Goal: Task Accomplishment & Management: Manage account settings

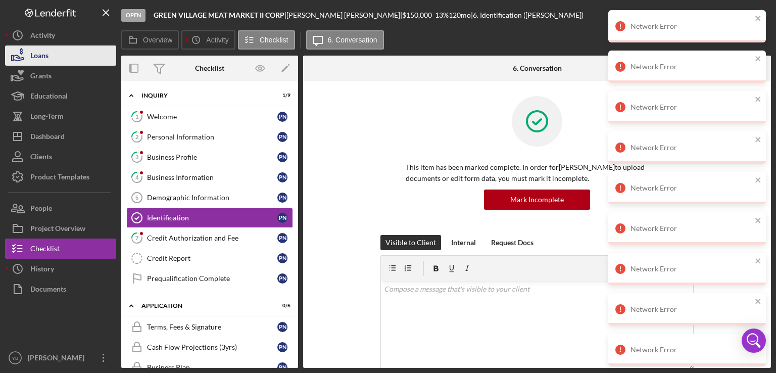
click at [65, 54] on button "Loans" at bounding box center [60, 55] width 111 height 20
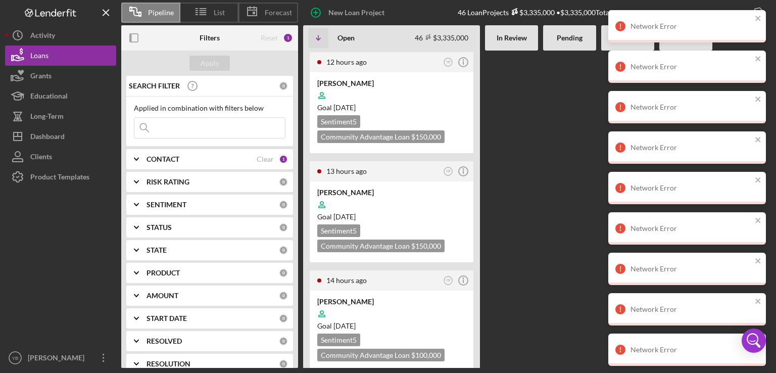
click at [550, 181] on div at bounding box center [569, 209] width 53 height 317
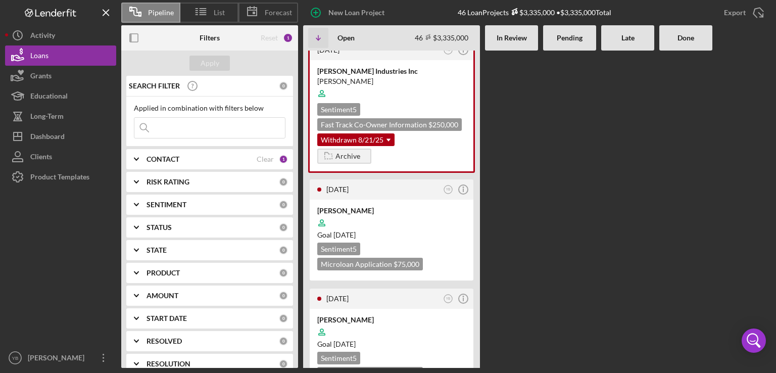
scroll to position [2223, 0]
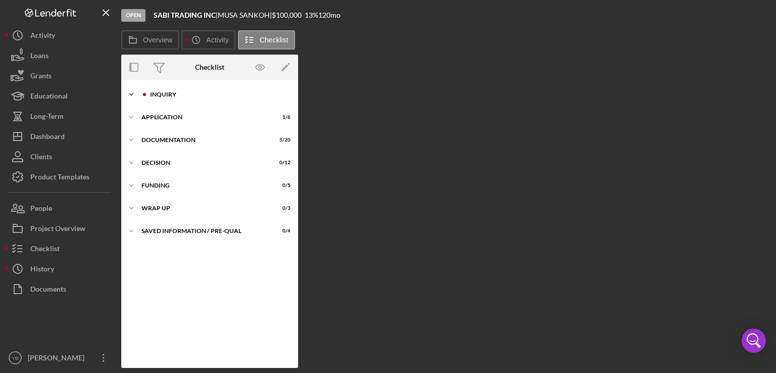
click at [170, 100] on div "Icon/Expander Inquiry 0 / 9" at bounding box center [209, 94] width 177 height 20
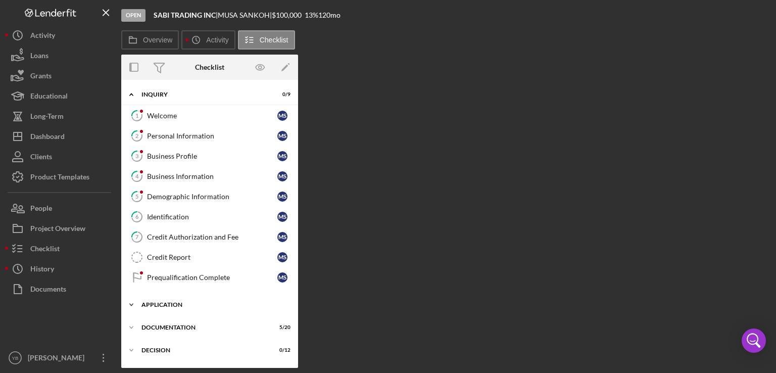
click at [172, 302] on div "Application" at bounding box center [213, 305] width 144 height 6
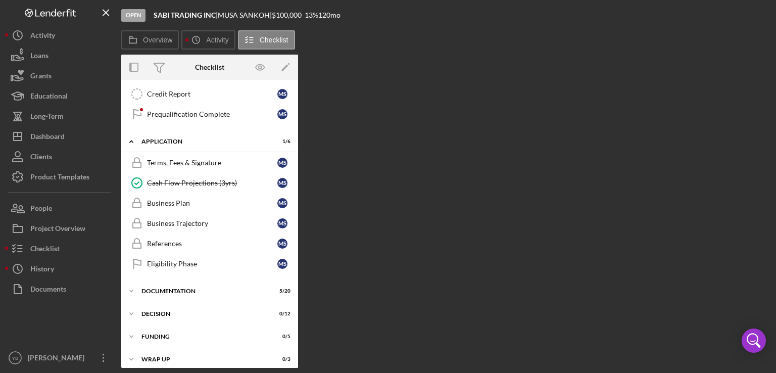
scroll to position [164, 0]
click at [186, 283] on div "Icon/Expander Documentation 5 / 20" at bounding box center [209, 290] width 177 height 20
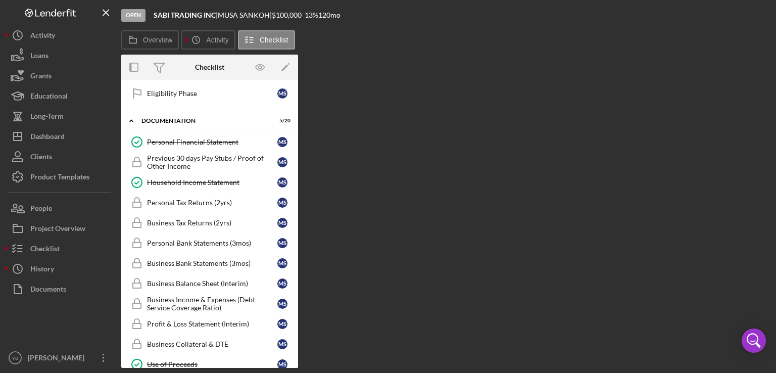
scroll to position [331, 0]
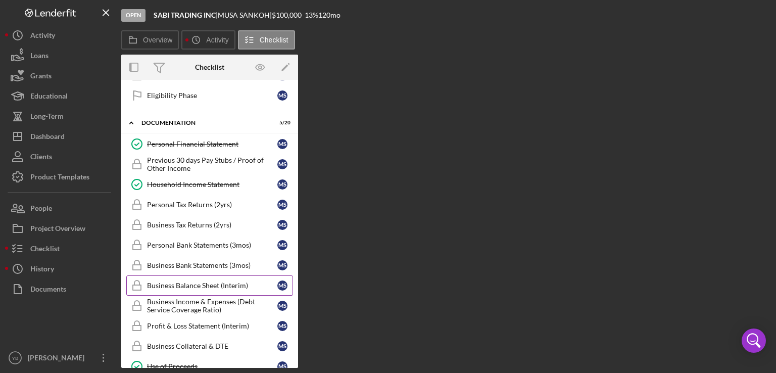
click at [231, 281] on div "Business Balance Sheet (Interim)" at bounding box center [212, 285] width 130 height 8
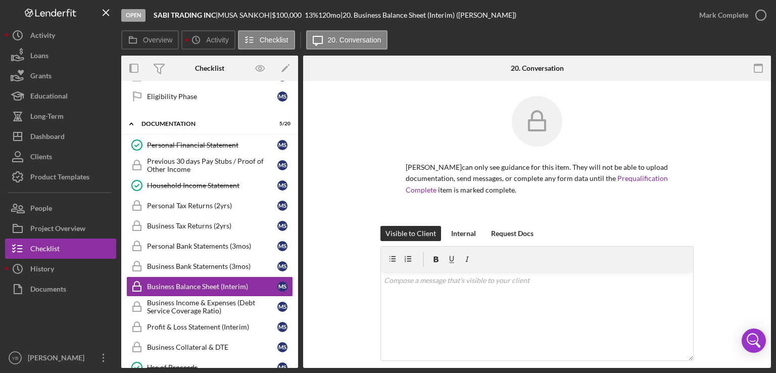
click at [741, 112] on div "[PERSON_NAME] can only see guidance for this item. They will not be able to upl…" at bounding box center [536, 161] width 437 height 130
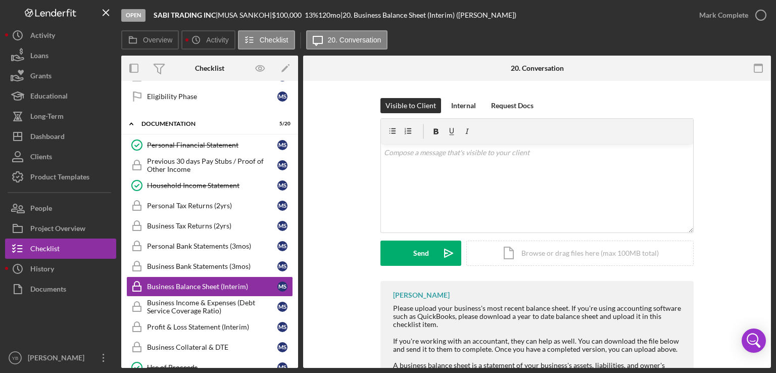
scroll to position [202, 0]
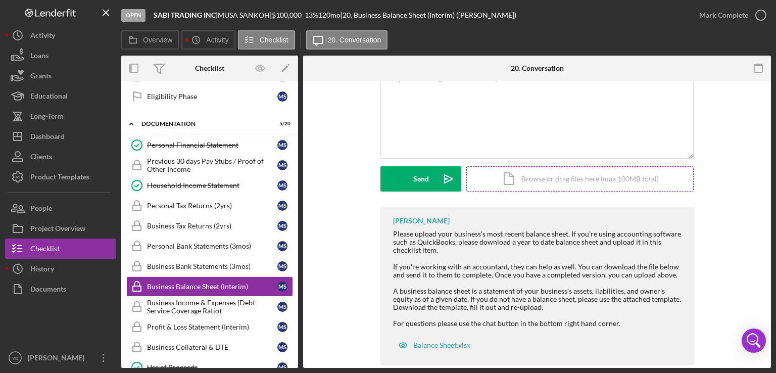
click at [616, 175] on div "Icon/Document Browse or drag files here (max 100MB total) Tap to choose files o…" at bounding box center [579, 178] width 227 height 25
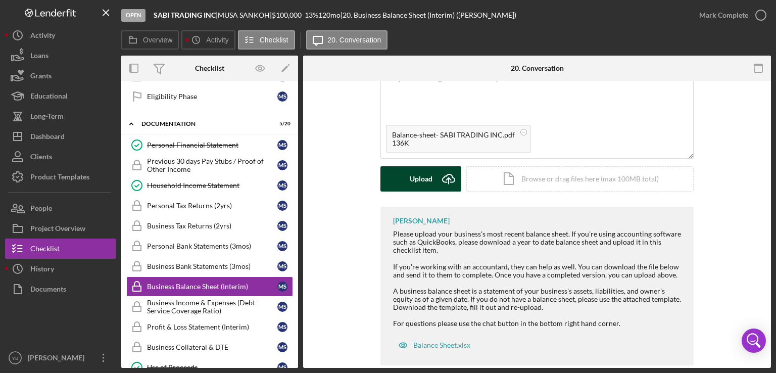
click at [418, 182] on div "Upload" at bounding box center [421, 178] width 23 height 25
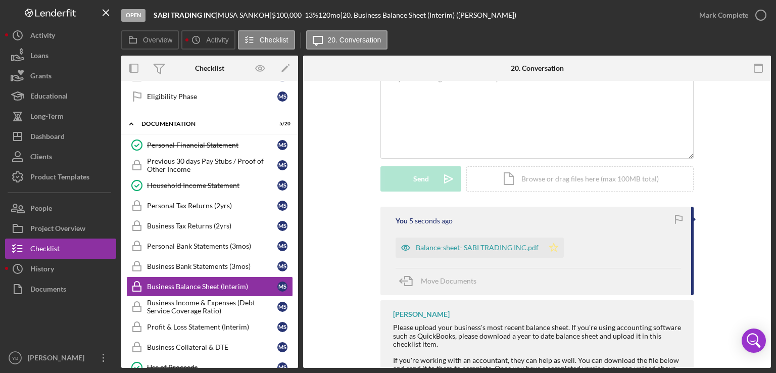
click at [553, 244] on icon "Icon/Star" at bounding box center [554, 247] width 20 height 20
click at [717, 21] on div "Mark Complete" at bounding box center [723, 15] width 49 height 20
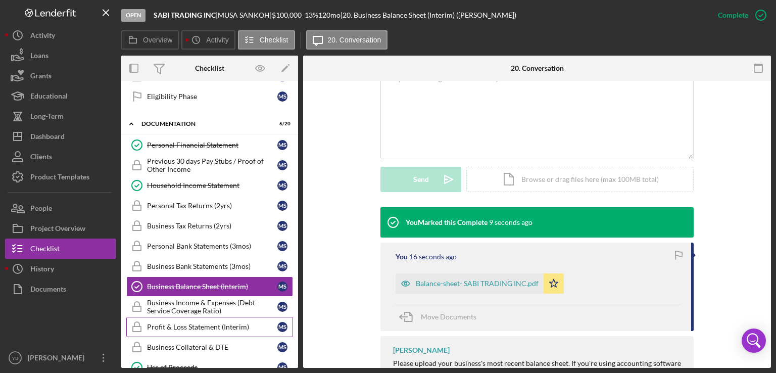
click at [192, 323] on div "Profit & Loss Statement (Interim)" at bounding box center [212, 327] width 130 height 8
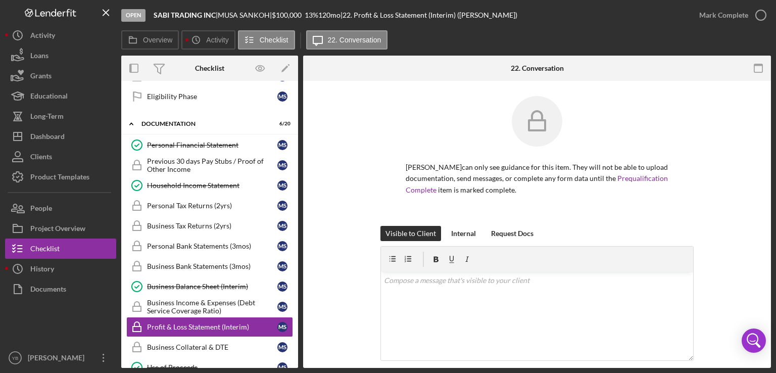
click at [707, 128] on div "[PERSON_NAME] can only see guidance for this item. They will not be able to upl…" at bounding box center [536, 161] width 437 height 130
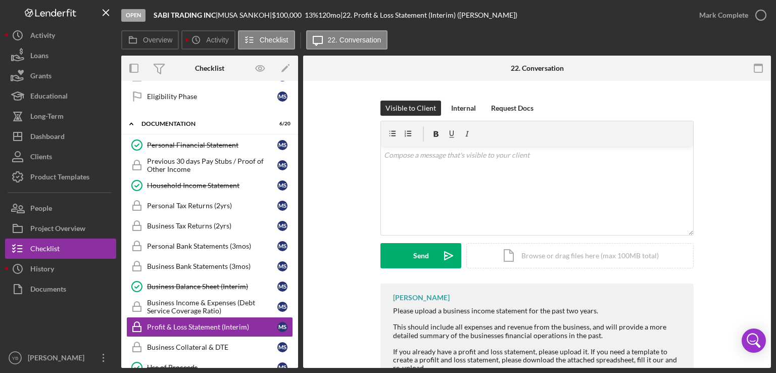
scroll to position [162, 0]
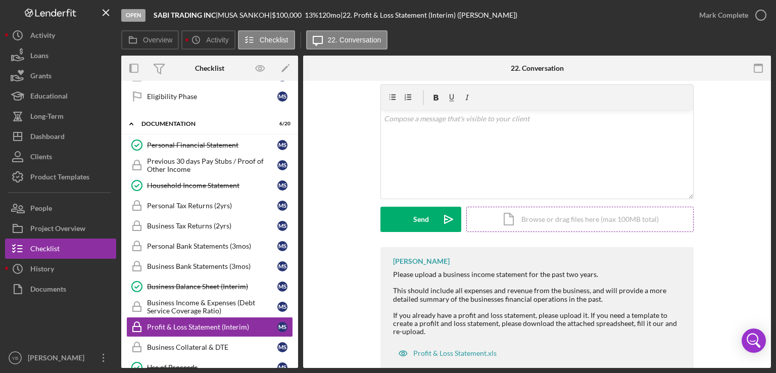
click at [584, 216] on div "Icon/Document Browse or drag files here (max 100MB total) Tap to choose files o…" at bounding box center [579, 219] width 227 height 25
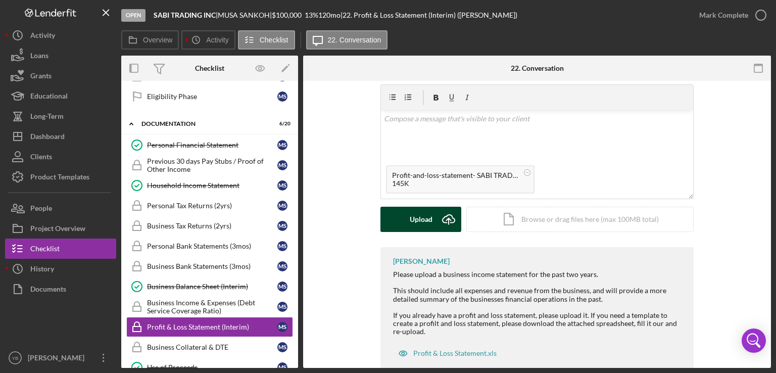
click at [405, 215] on button "Upload Icon/Upload" at bounding box center [420, 219] width 81 height 25
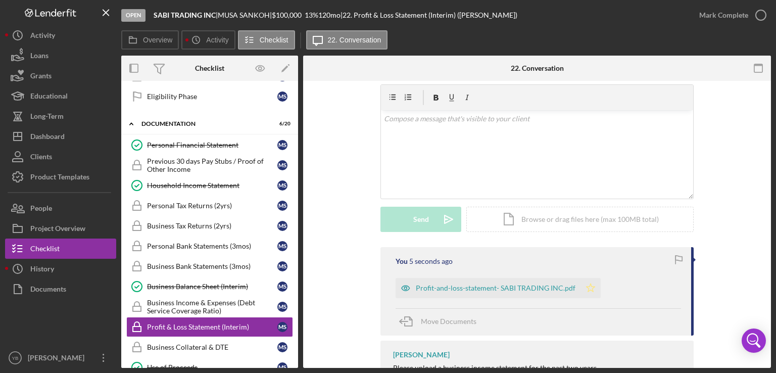
click at [584, 285] on icon "Icon/Star" at bounding box center [590, 288] width 20 height 20
click at [720, 21] on div "Mark Complete" at bounding box center [723, 15] width 49 height 20
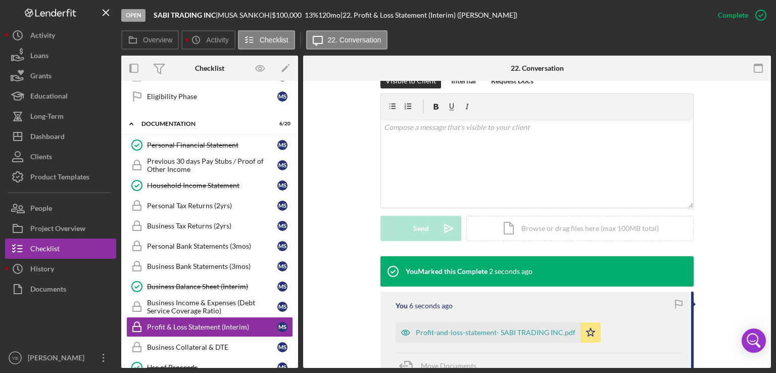
scroll to position [170, 0]
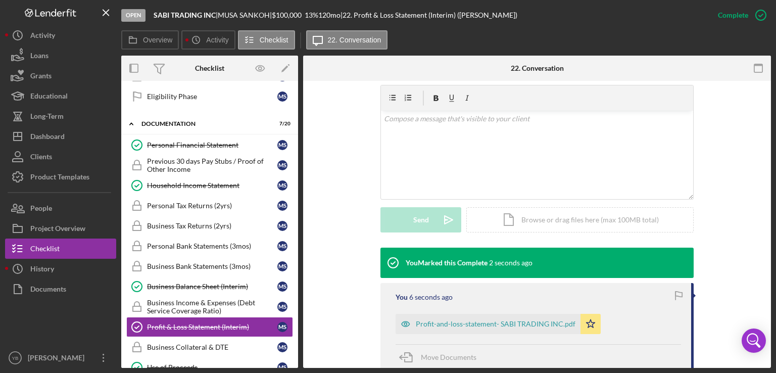
click at [733, 158] on div "Visible to Client Internal Request Docs v Color teal Color pink Remove color Ad…" at bounding box center [536, 156] width 437 height 183
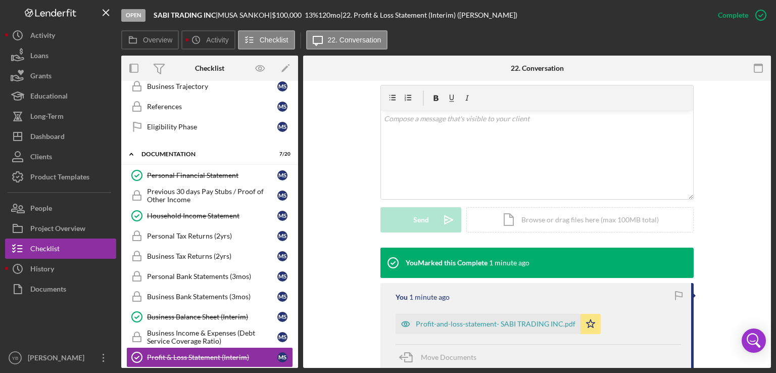
scroll to position [307, 0]
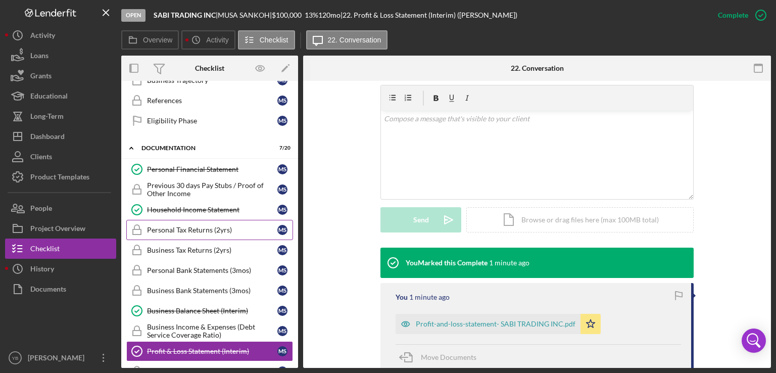
click at [207, 226] on div "Personal Tax Returns (2yrs)" at bounding box center [212, 230] width 130 height 8
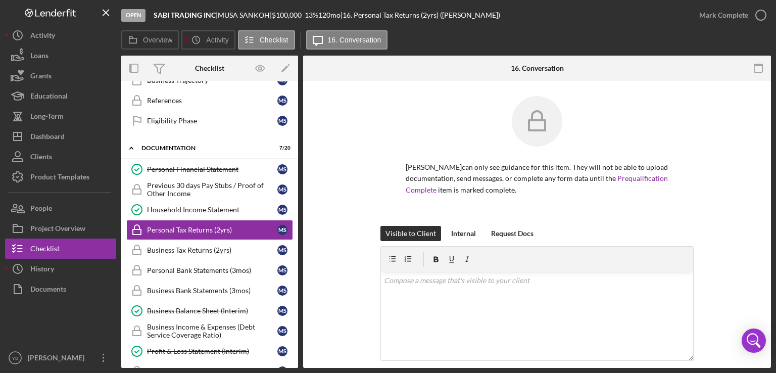
click at [712, 180] on div "[PERSON_NAME] can only see guidance for this item. They will not be able to upl…" at bounding box center [536, 161] width 437 height 130
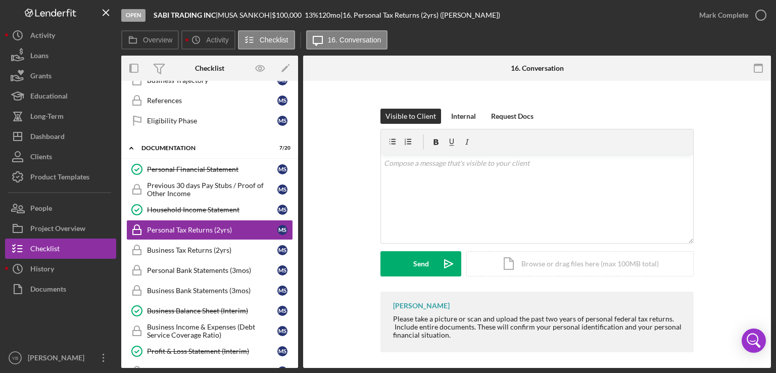
scroll to position [121, 0]
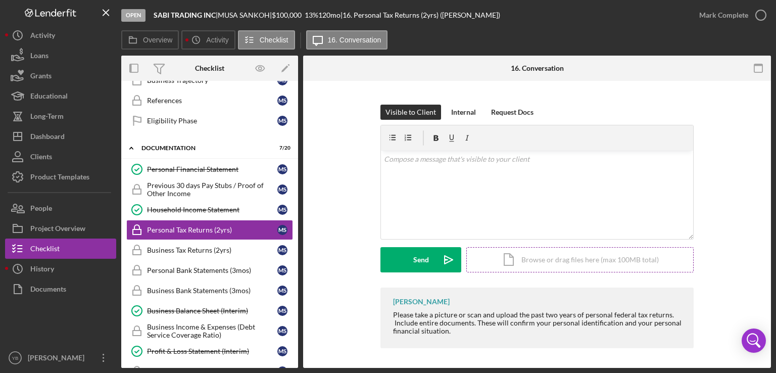
click at [562, 262] on div "Icon/Document Browse or drag files here (max 100MB total) Tap to choose files o…" at bounding box center [579, 259] width 227 height 25
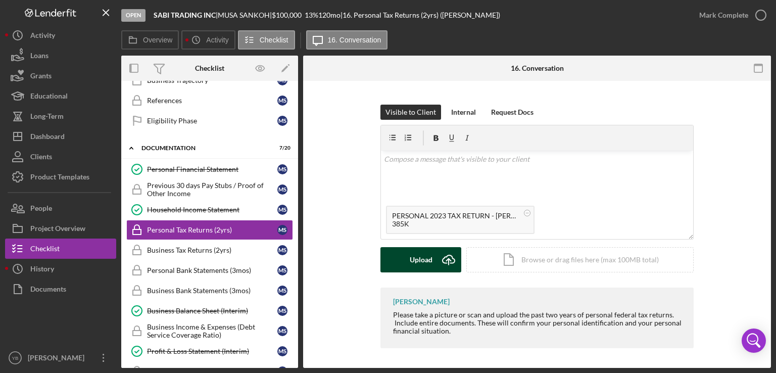
click at [428, 259] on div "Upload" at bounding box center [421, 259] width 23 height 25
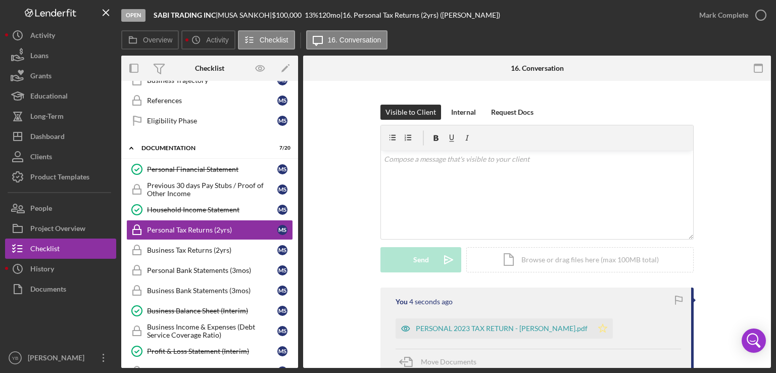
click at [597, 332] on icon "Icon/Star" at bounding box center [603, 328] width 20 height 20
click at [735, 15] on div "Mark Complete" at bounding box center [723, 15] width 49 height 20
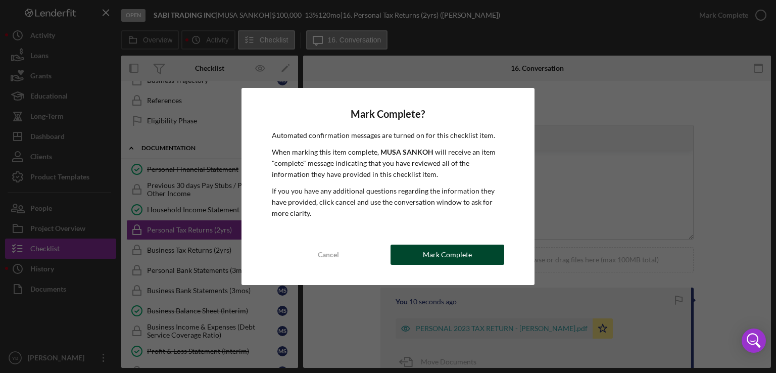
click at [475, 257] on button "Mark Complete" at bounding box center [447, 254] width 114 height 20
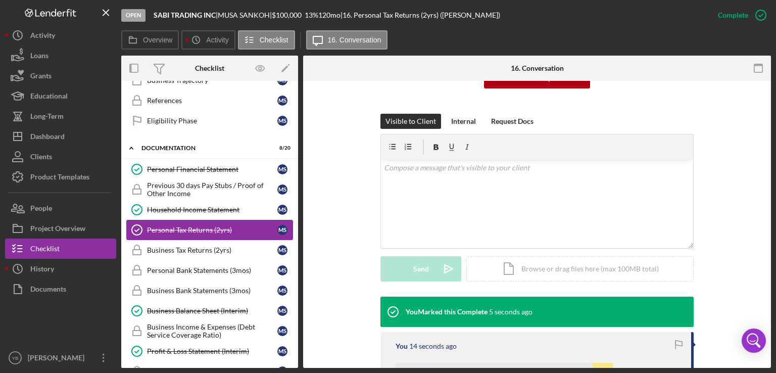
click at [200, 226] on div "Personal Tax Returns (2yrs)" at bounding box center [212, 230] width 130 height 8
click at [525, 270] on div "Icon/Document Browse or drag files here (max 100MB total) Tap to choose files o…" at bounding box center [579, 268] width 227 height 25
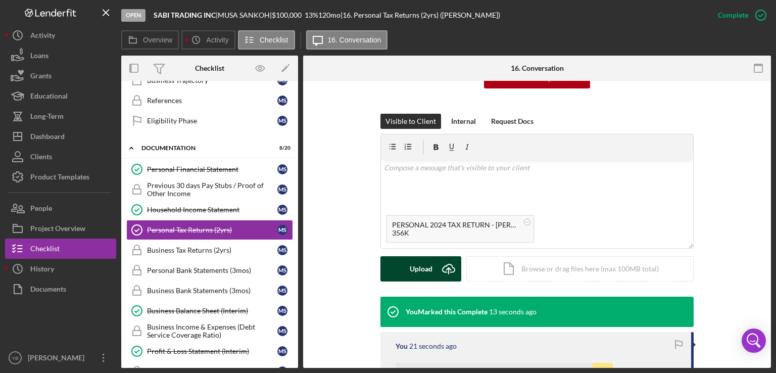
click at [426, 274] on div "Upload" at bounding box center [421, 268] width 23 height 25
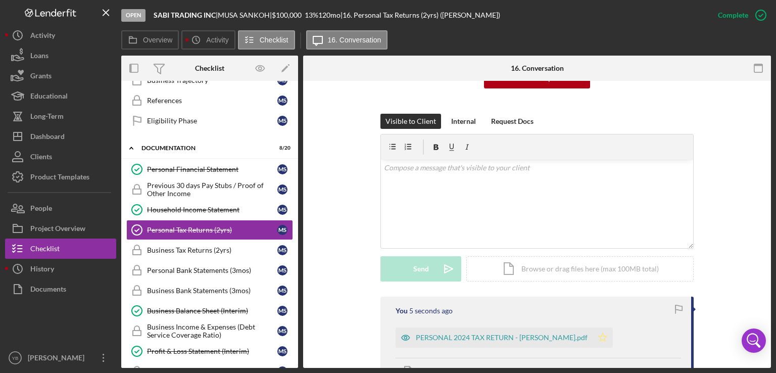
click at [596, 333] on icon "Icon/Star" at bounding box center [603, 337] width 20 height 20
click at [713, 261] on div "Visible to Client Internal Request Docs v Color teal Color pink Remove color Ad…" at bounding box center [536, 205] width 437 height 183
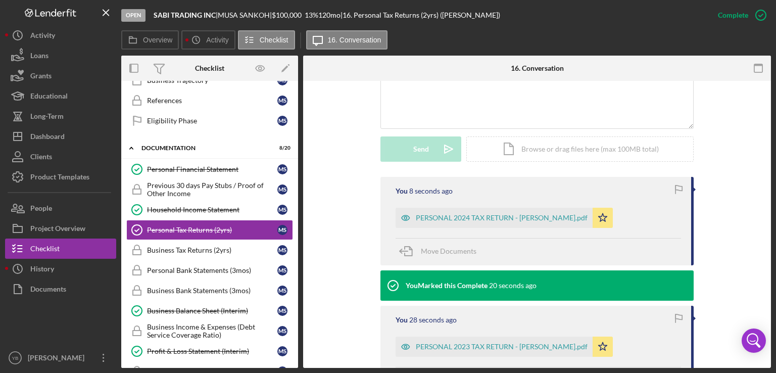
scroll to position [283, 0]
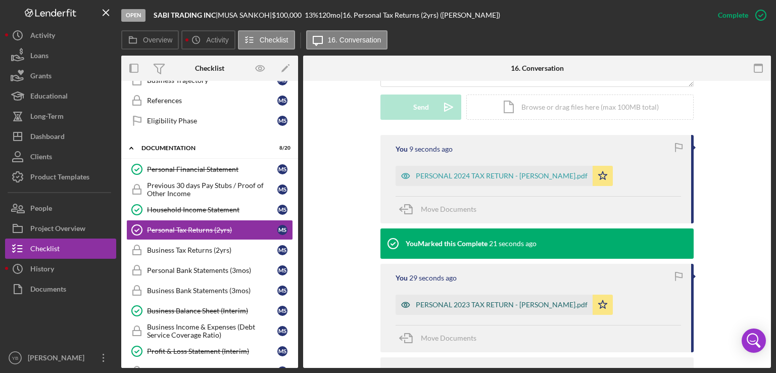
click at [476, 304] on div "PERSONAL 2023 TAX RETURN - [PERSON_NAME].pdf" at bounding box center [502, 305] width 172 height 8
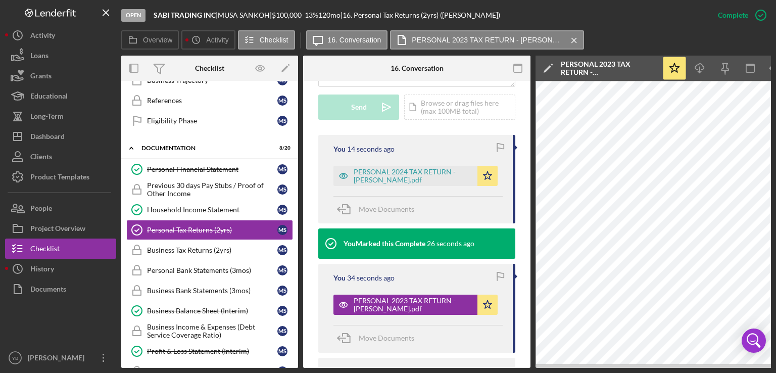
scroll to position [375, 0]
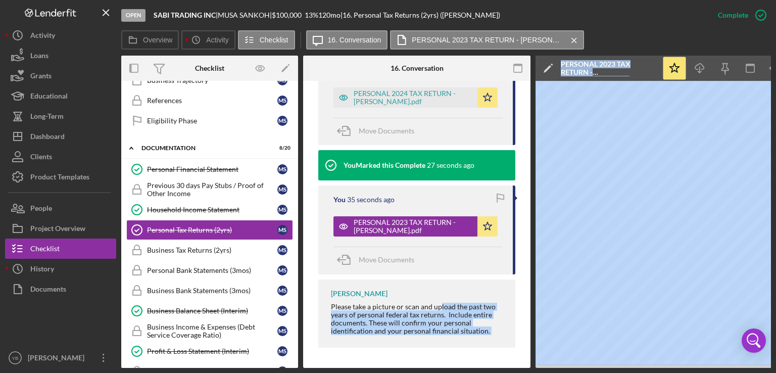
drag, startPoint x: 438, startPoint y: 364, endPoint x: 550, endPoint y: 373, distance: 112.0
click at [550, 372] on html "Open SABI TRADING INC | [PERSON_NAME] | $100,000 $100,000 13 % 120 mo | 16. Per…" at bounding box center [388, 186] width 776 height 373
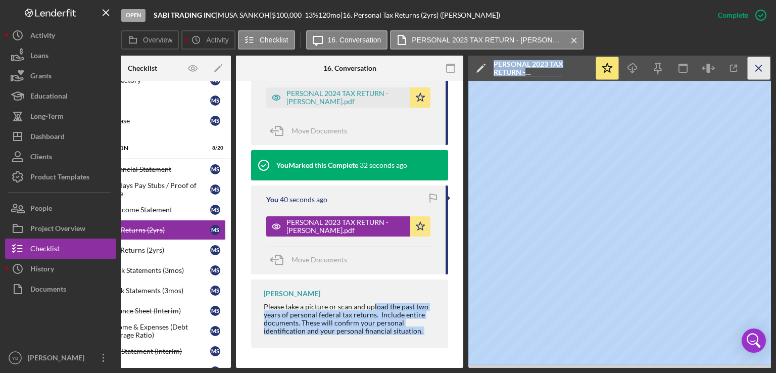
click at [760, 69] on icon "Icon/Menu Close" at bounding box center [759, 68] width 23 height 23
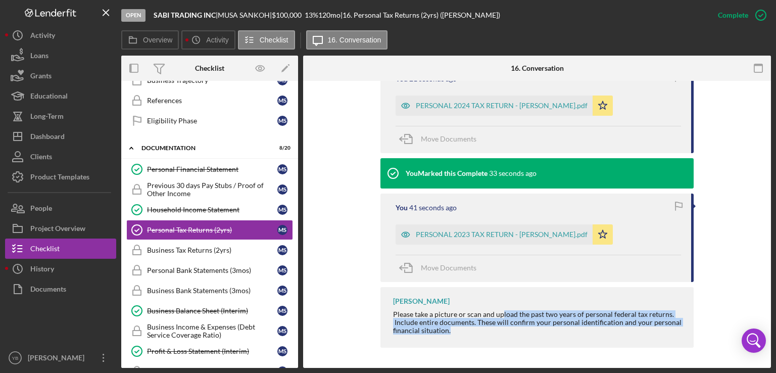
scroll to position [0, 0]
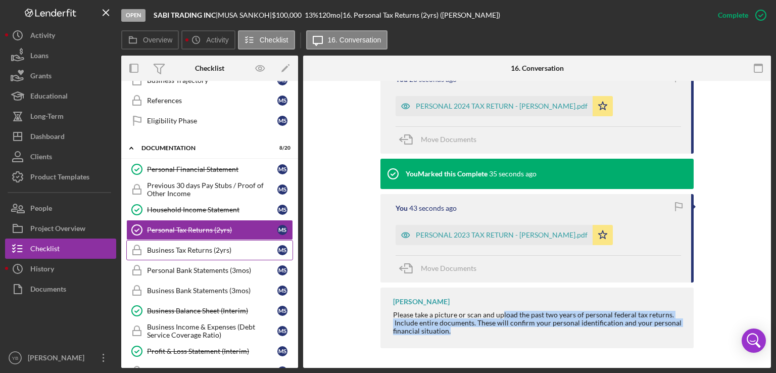
click at [174, 246] on div "Business Tax Returns (2yrs)" at bounding box center [212, 250] width 130 height 8
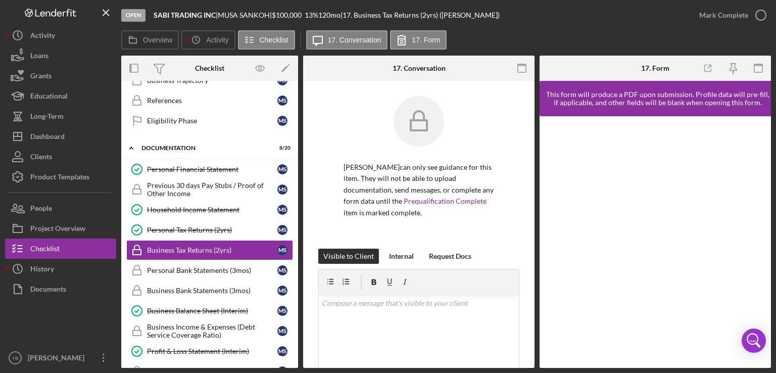
click at [513, 183] on div "[PERSON_NAME] can only see guidance for this item. They will not be able to upl…" at bounding box center [418, 172] width 201 height 153
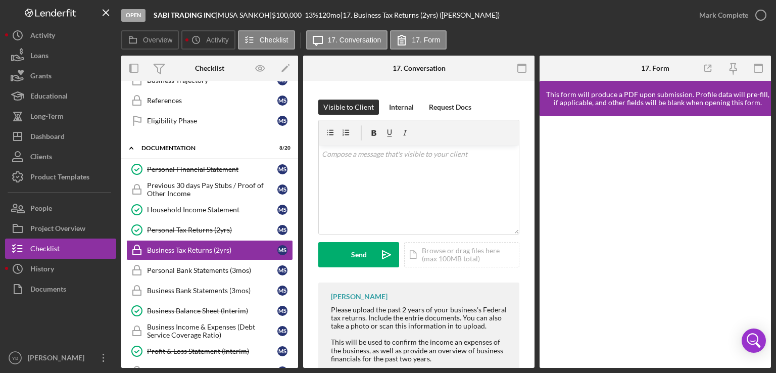
scroll to position [176, 0]
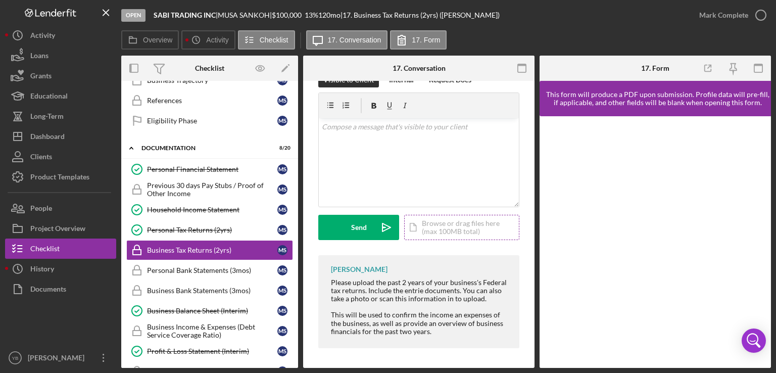
click at [440, 227] on div "Icon/Document Browse or drag files here (max 100MB total) Tap to choose files o…" at bounding box center [461, 227] width 115 height 25
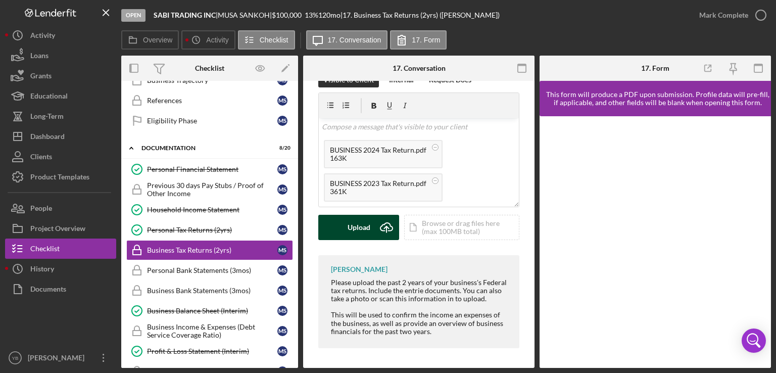
click at [353, 234] on div "Upload" at bounding box center [359, 227] width 23 height 25
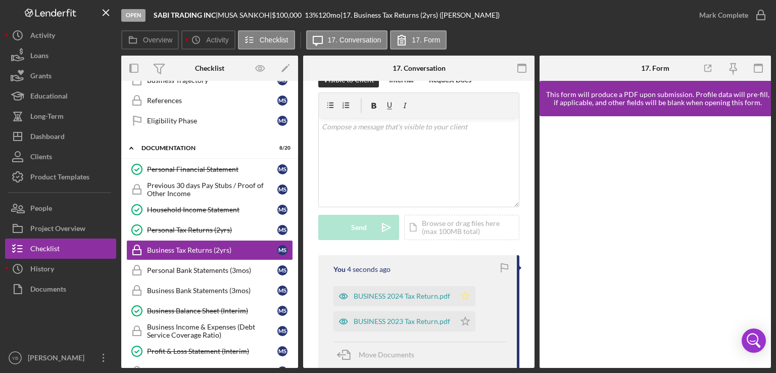
click at [464, 296] on icon "Icon/Star" at bounding box center [465, 296] width 20 height 20
click at [467, 324] on icon "Icon/Star" at bounding box center [465, 321] width 20 height 20
click at [727, 14] on div "Mark Complete" at bounding box center [723, 15] width 49 height 20
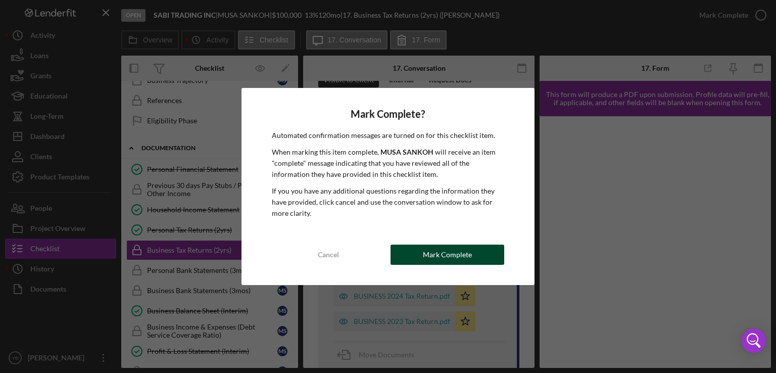
click at [480, 254] on button "Mark Complete" at bounding box center [447, 254] width 114 height 20
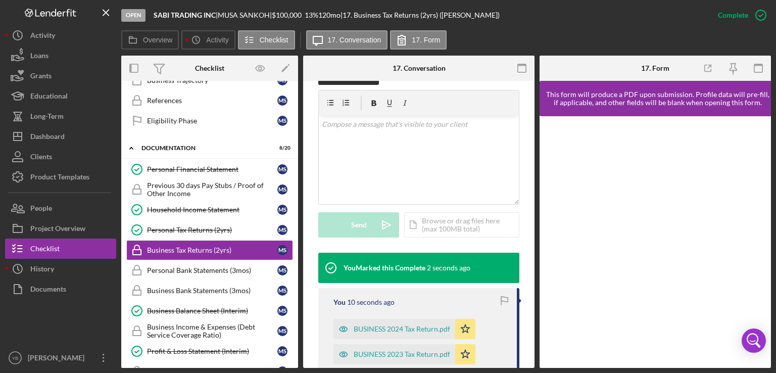
scroll to position [174, 0]
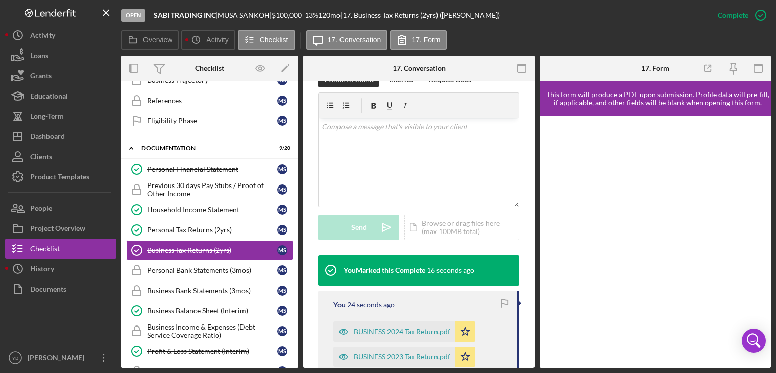
drag, startPoint x: 294, startPoint y: 190, endPoint x: 297, endPoint y: 233, distance: 42.5
click at [297, 233] on div "Icon/Expander Inquiry 0 / 9 1 Welcome M S 2 Personal Information M S 3 Business…" at bounding box center [209, 224] width 177 height 287
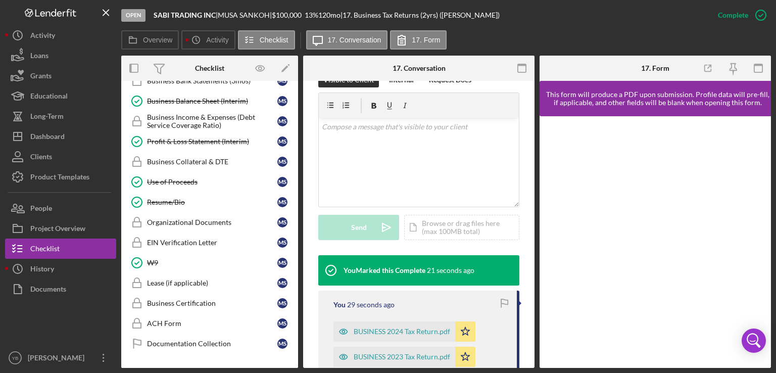
scroll to position [517, 0]
click at [204, 218] on div "Organizational Documents" at bounding box center [212, 222] width 130 height 8
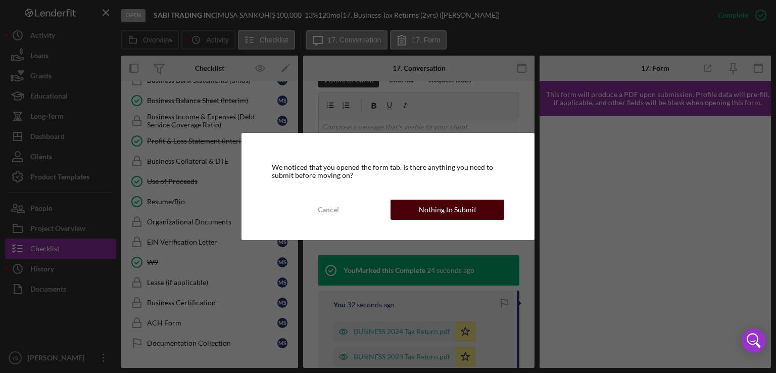
click at [421, 205] on div "Nothing to Submit" at bounding box center [448, 210] width 58 height 20
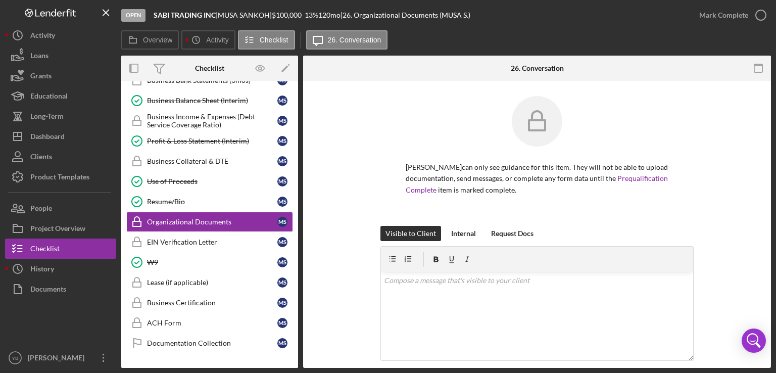
click at [744, 163] on div "[PERSON_NAME] can only see guidance for this item. They will not be able to upl…" at bounding box center [536, 161] width 437 height 130
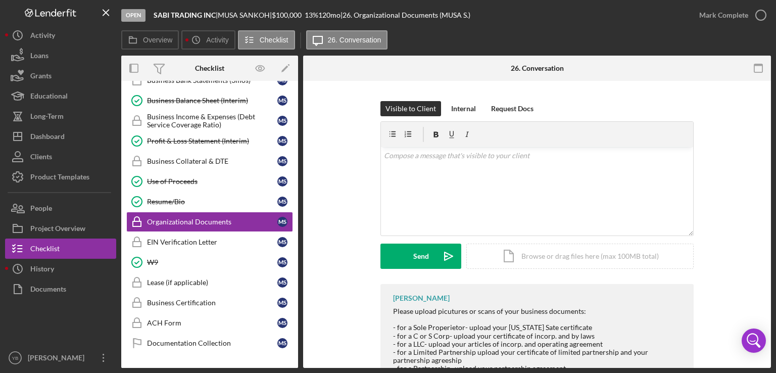
scroll to position [162, 0]
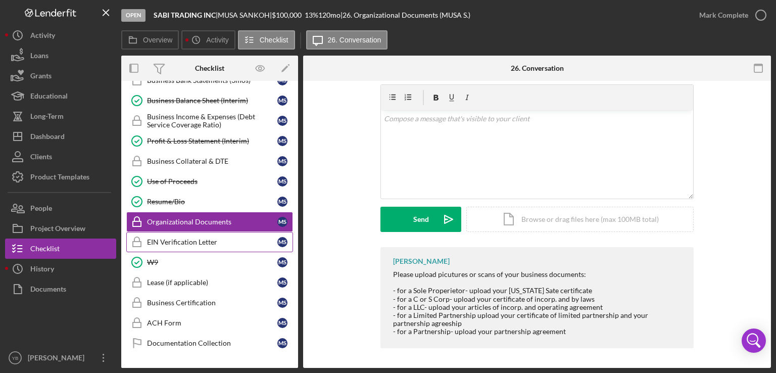
click at [199, 238] on div "EIN Verification Letter" at bounding box center [212, 242] width 130 height 8
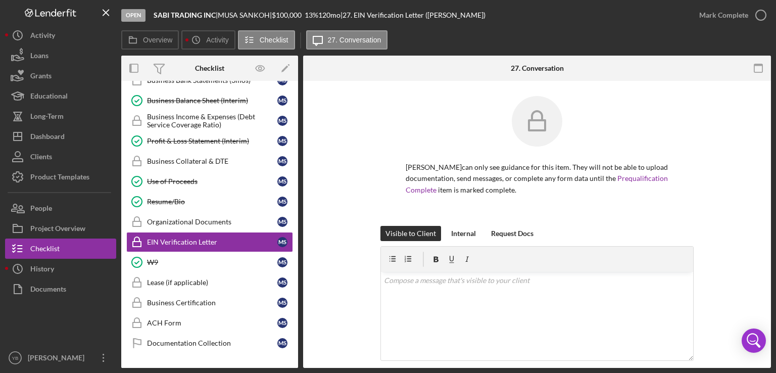
click at [714, 161] on div "[PERSON_NAME] can only see guidance for this item. They will not be able to upl…" at bounding box center [536, 161] width 437 height 130
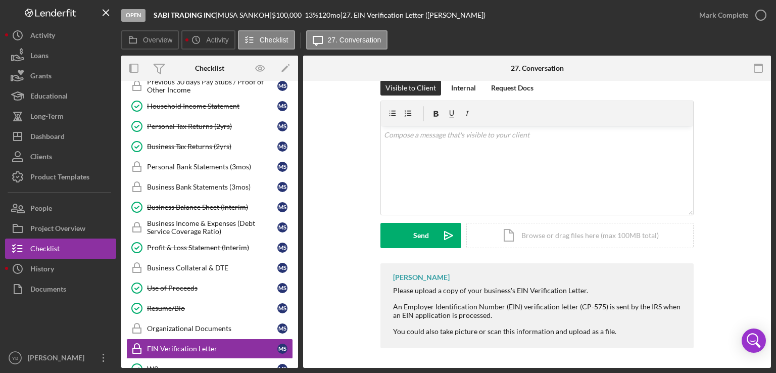
scroll to position [358, 0]
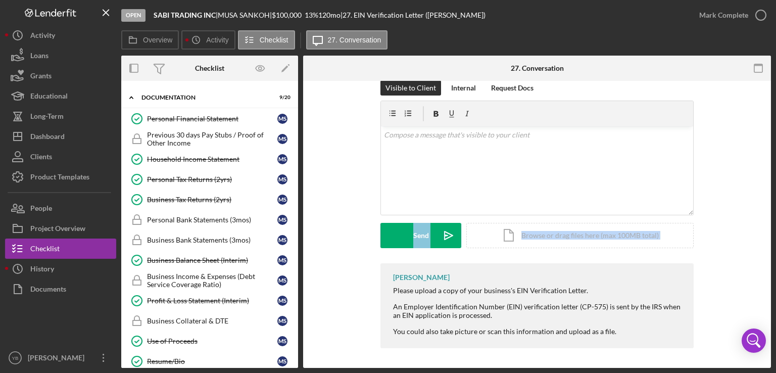
drag, startPoint x: 302, startPoint y: 216, endPoint x: 305, endPoint y: 283, distance: 67.3
click at [305, 283] on div "Overview Internal Workflow Stage Open Icon/Dropdown Arrow Archive (can unarchiv…" at bounding box center [446, 212] width 650 height 312
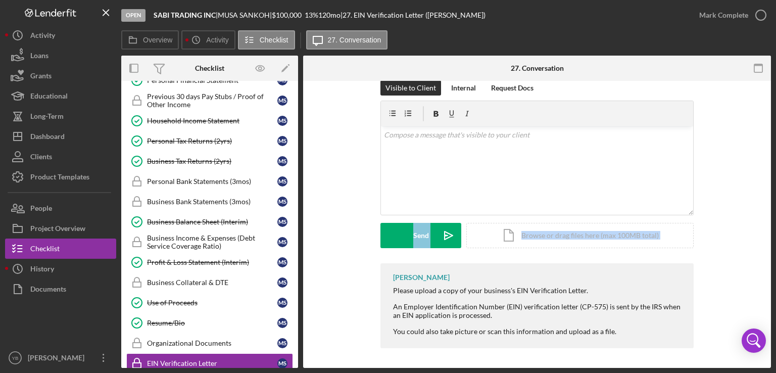
scroll to position [392, 0]
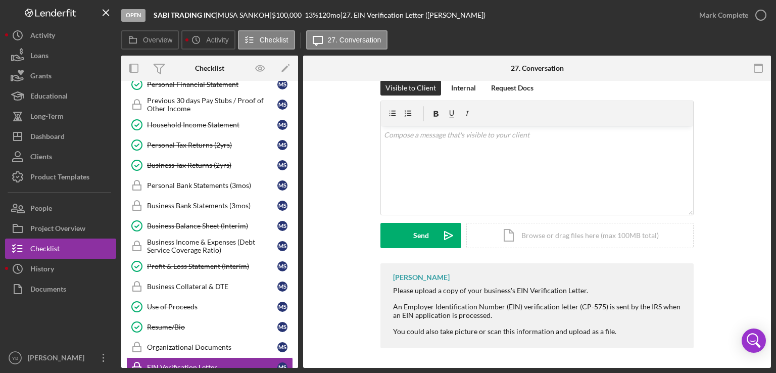
drag, startPoint x: 299, startPoint y: 296, endPoint x: 298, endPoint y: 306, distance: 10.1
click at [298, 306] on div "Overview Internal Workflow Stage Open Icon/Dropdown Arrow Archive (can unarchiv…" at bounding box center [446, 212] width 650 height 312
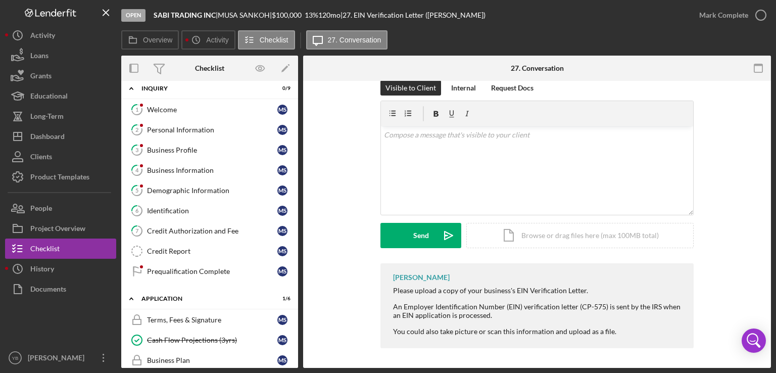
scroll to position [0, 0]
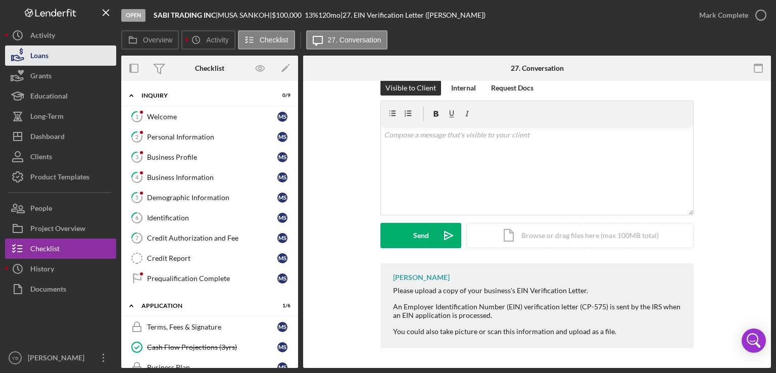
click at [48, 57] on div "Loans" at bounding box center [39, 56] width 18 height 23
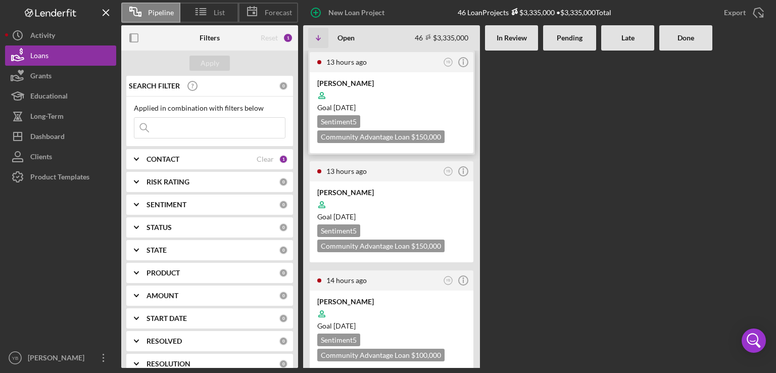
click at [438, 101] on div at bounding box center [391, 95] width 149 height 19
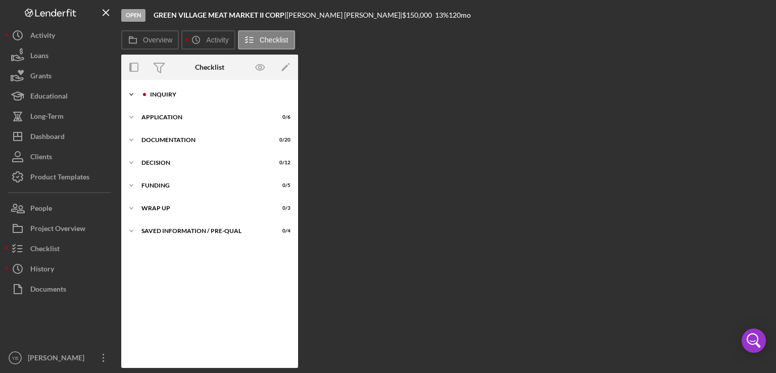
click at [175, 96] on div "Inquiry" at bounding box center [217, 94] width 135 height 6
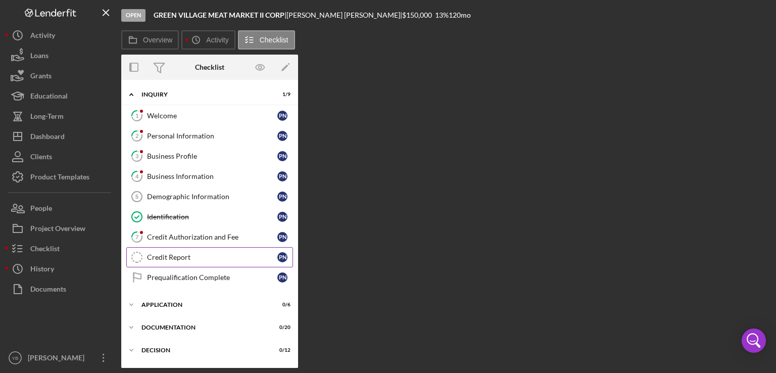
click at [179, 256] on div "Credit Report" at bounding box center [212, 257] width 130 height 8
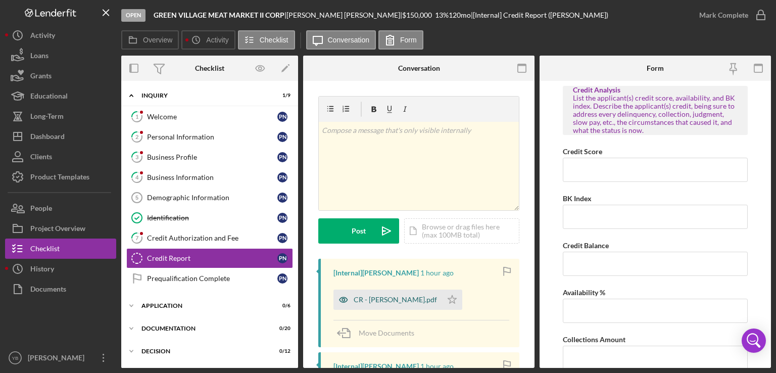
click at [388, 301] on div "CR - [PERSON_NAME].pdf" at bounding box center [395, 300] width 83 height 8
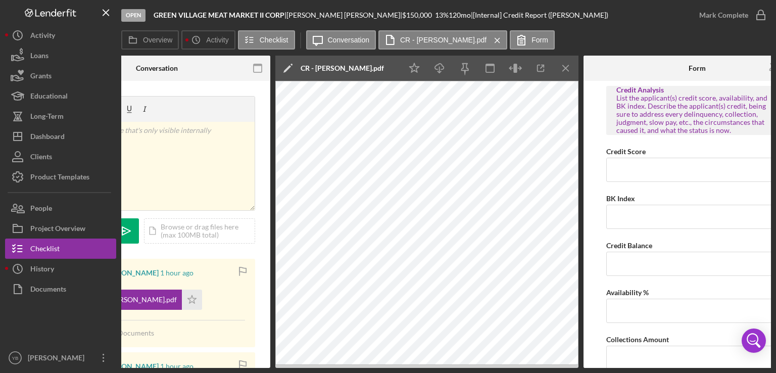
scroll to position [0, 262]
